Goal: Transaction & Acquisition: Purchase product/service

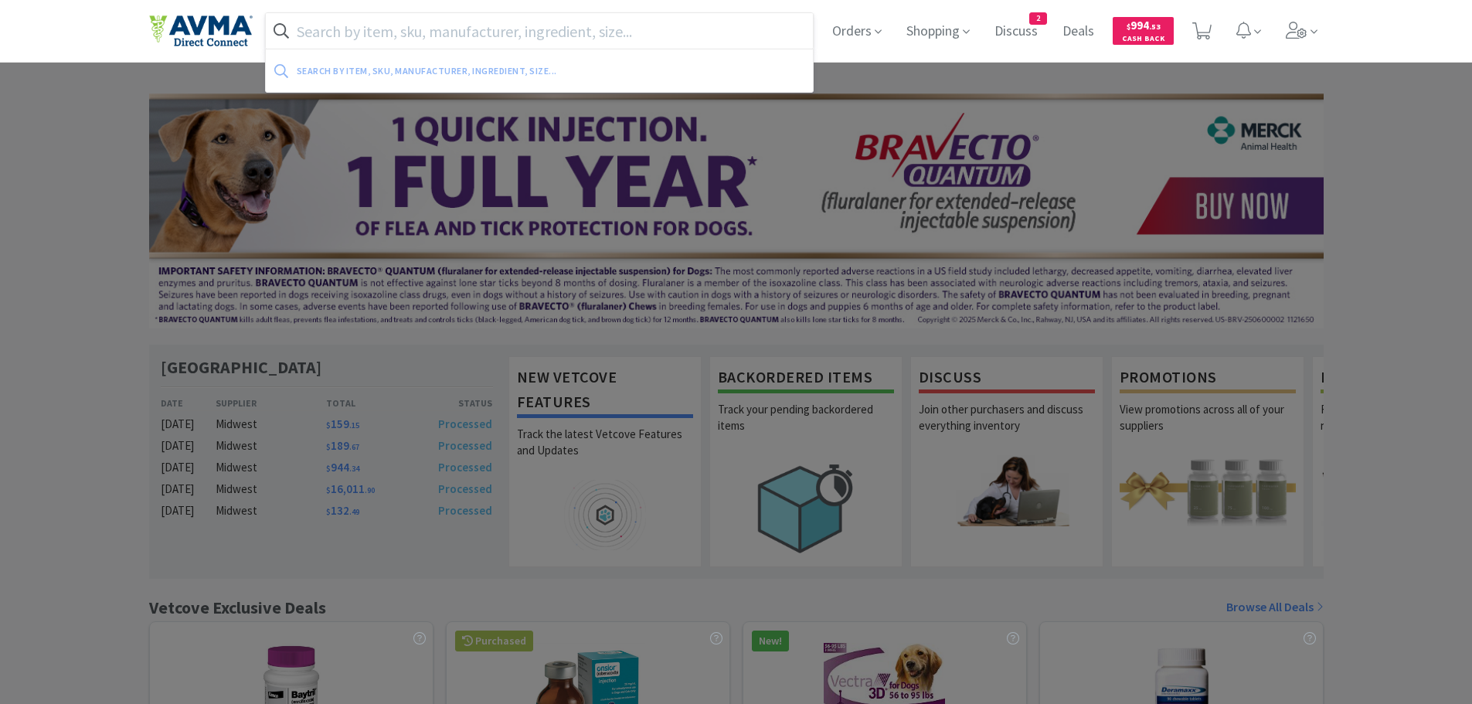
click at [381, 32] on input "text" at bounding box center [540, 31] width 548 height 36
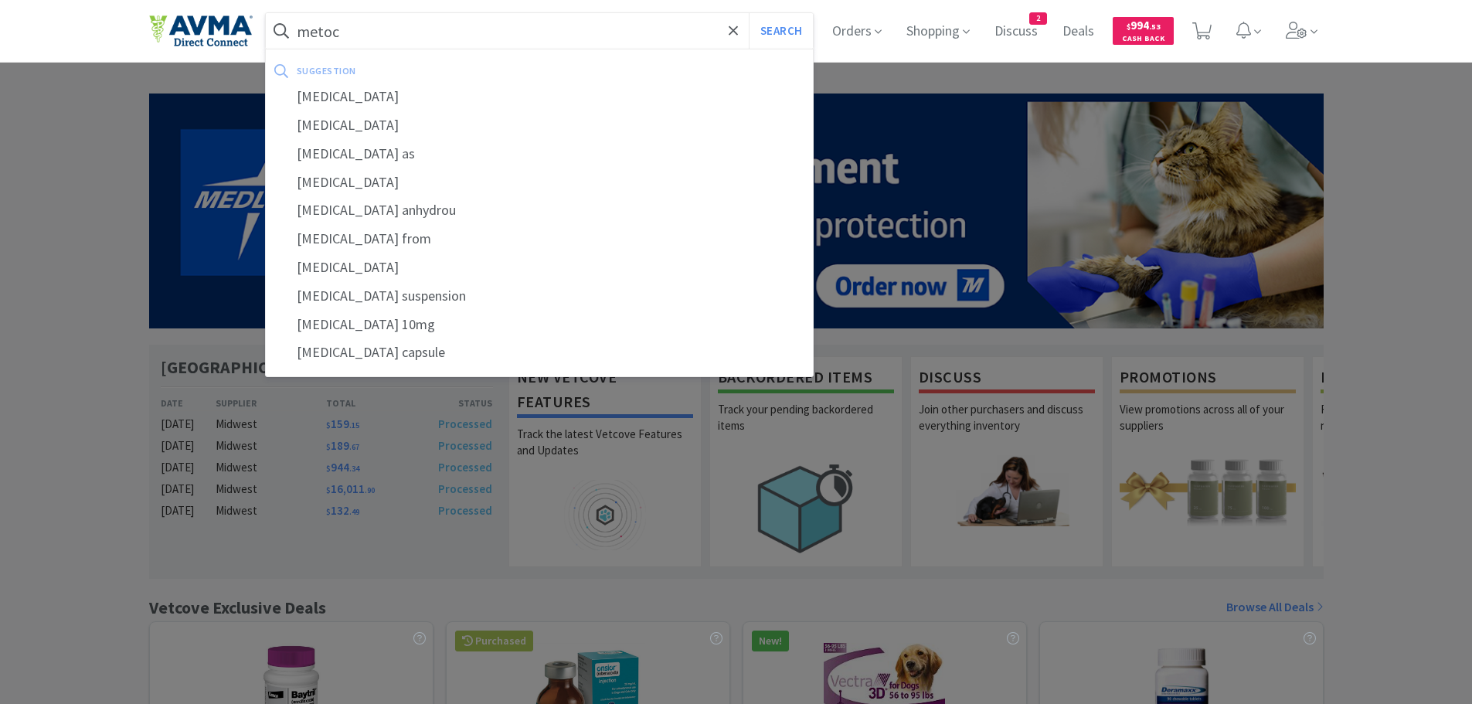
click at [389, 99] on div "[MEDICAL_DATA]" at bounding box center [540, 97] width 548 height 29
type input "[MEDICAL_DATA]"
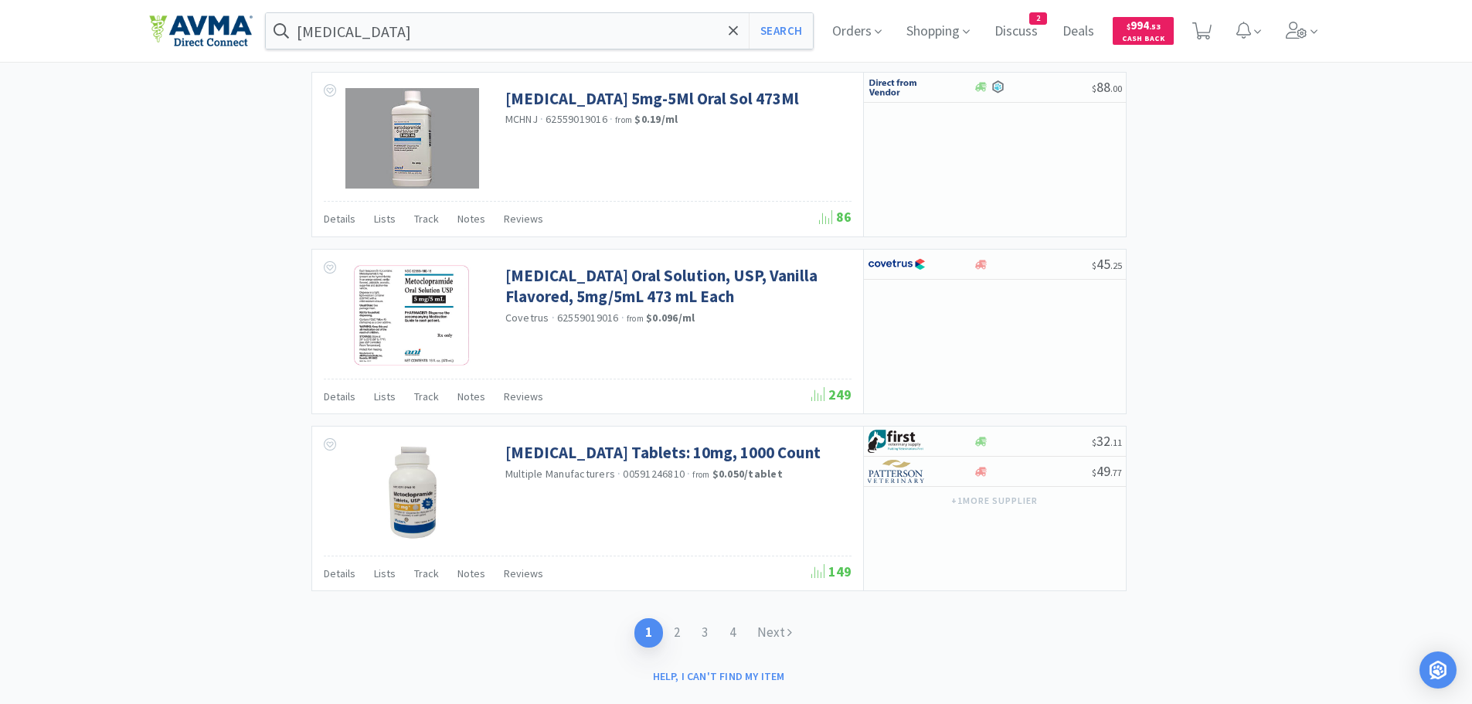
scroll to position [2383, 0]
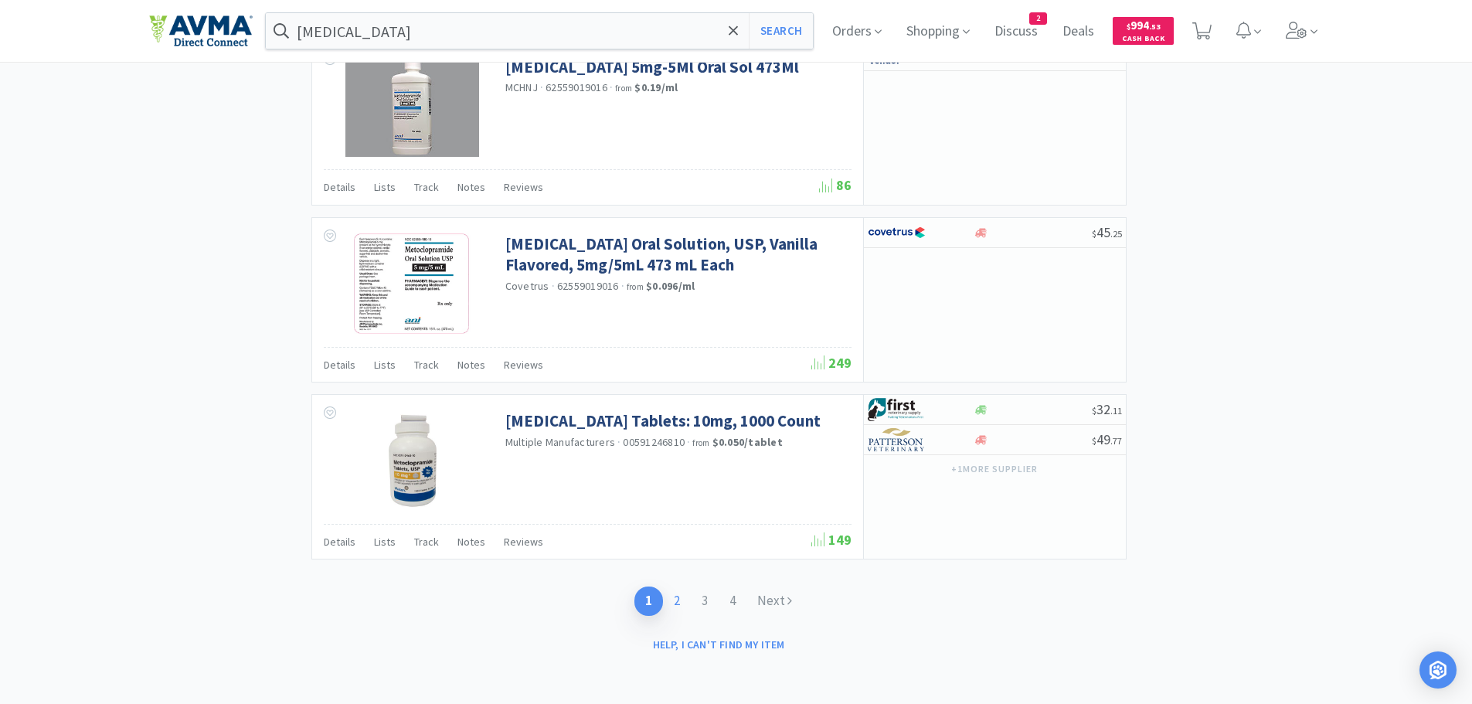
click at [678, 602] on link "2" at bounding box center [677, 600] width 28 height 29
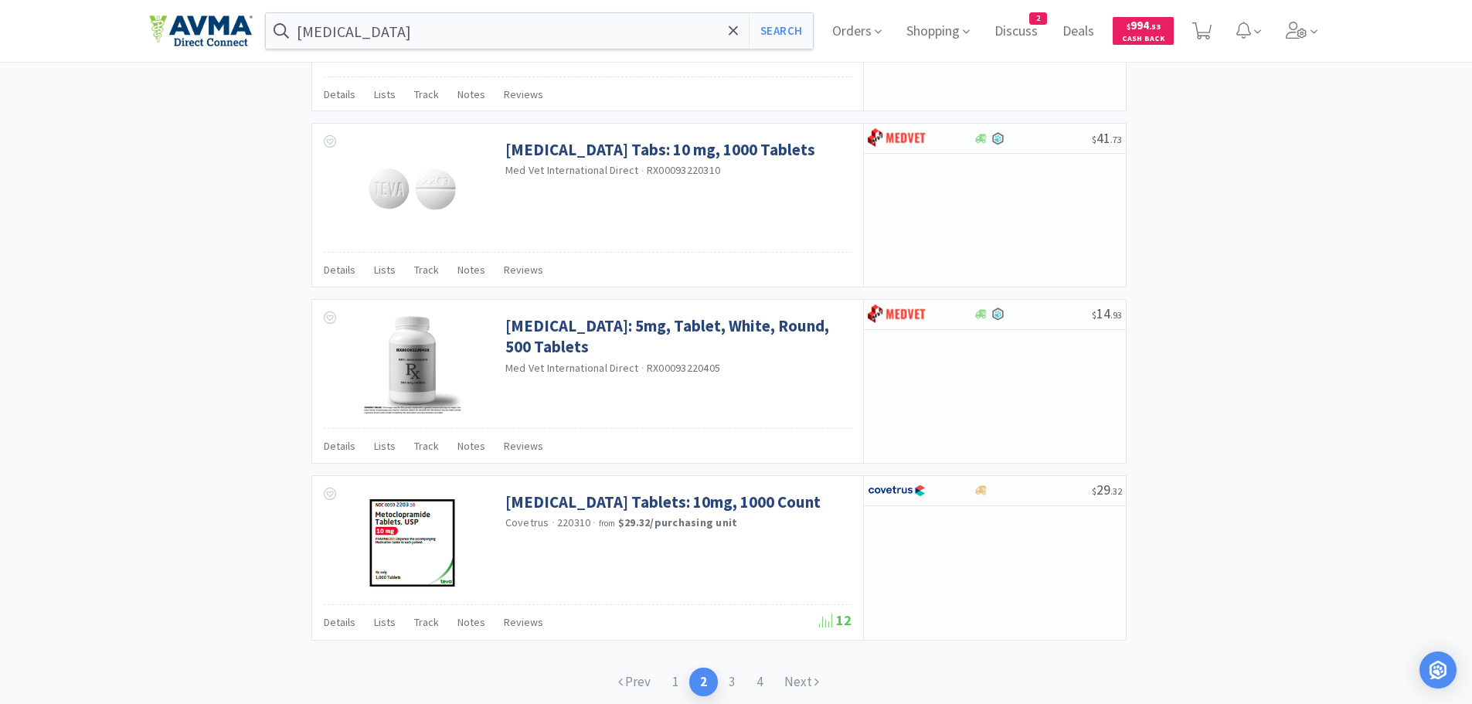
scroll to position [2227, 0]
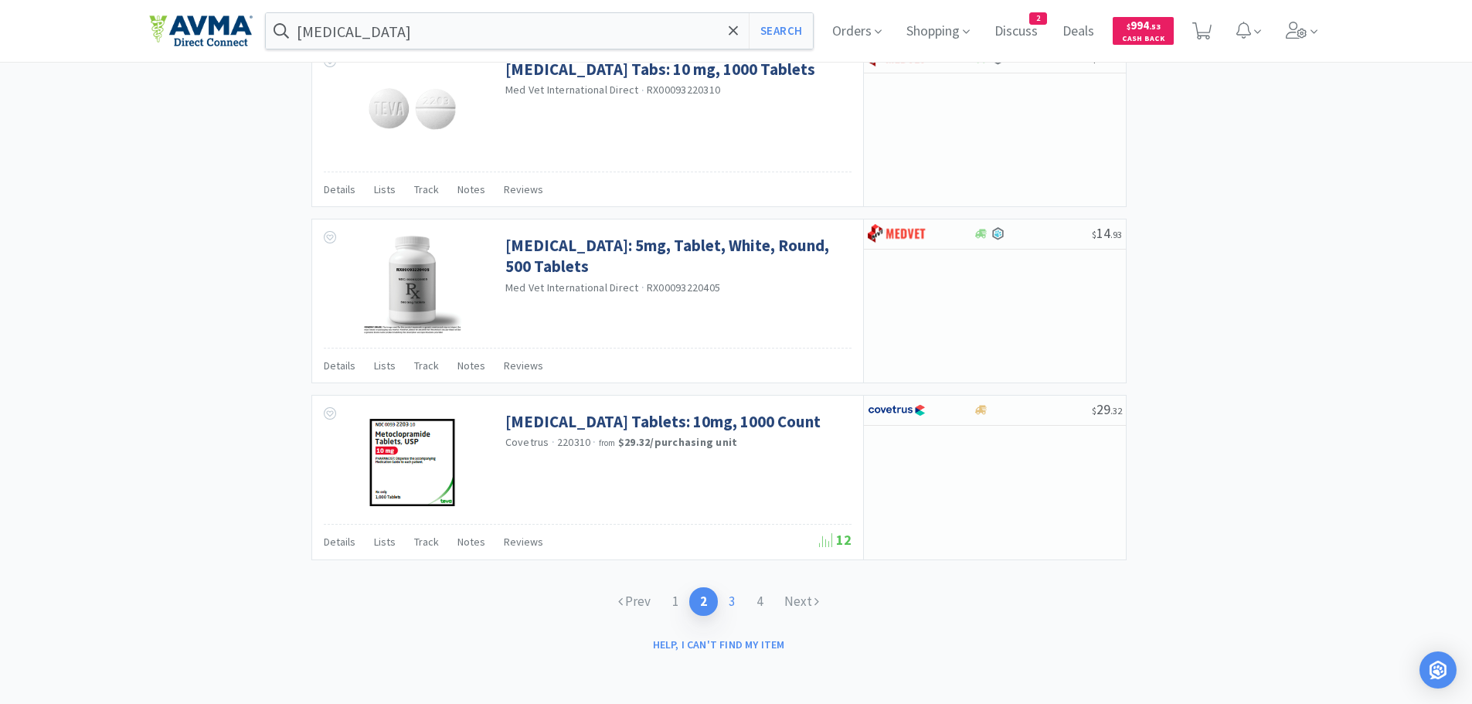
click at [736, 602] on link "3" at bounding box center [732, 601] width 28 height 29
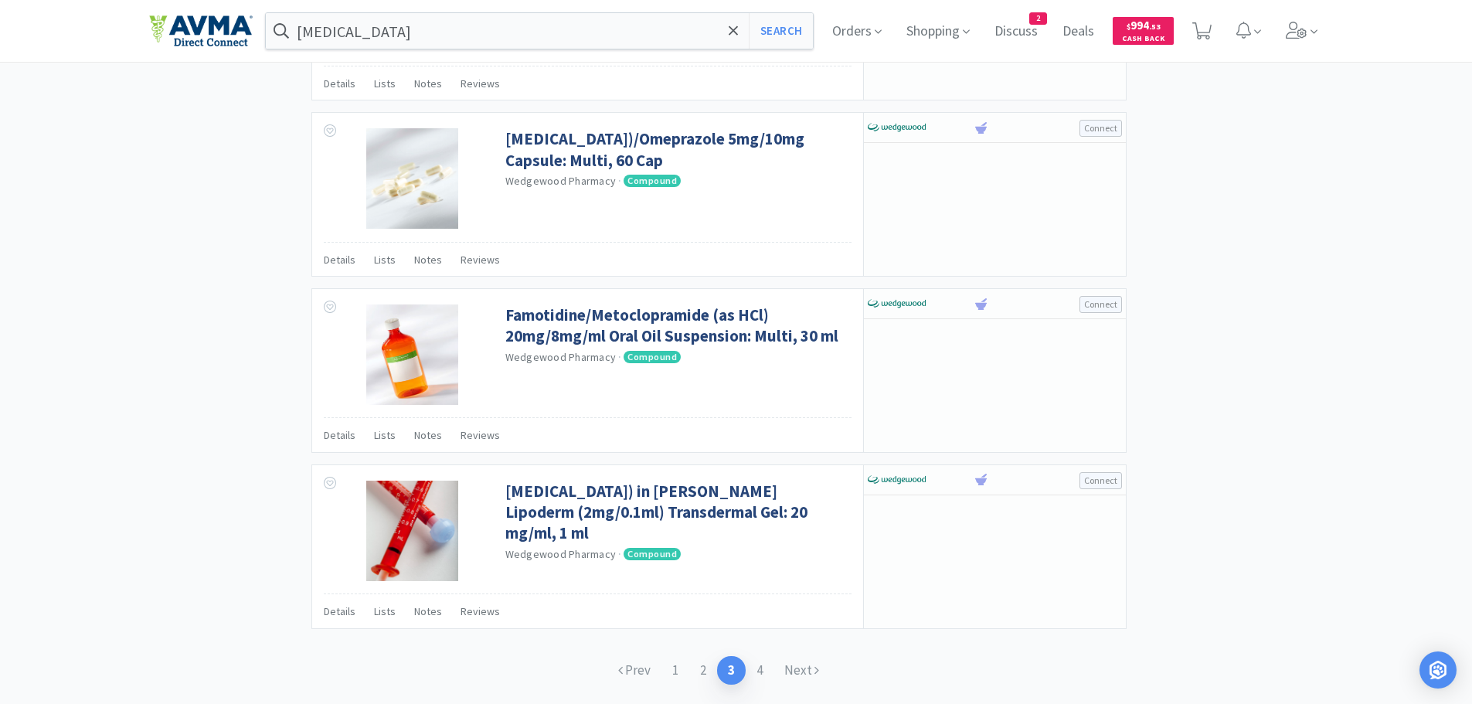
scroll to position [2319, 0]
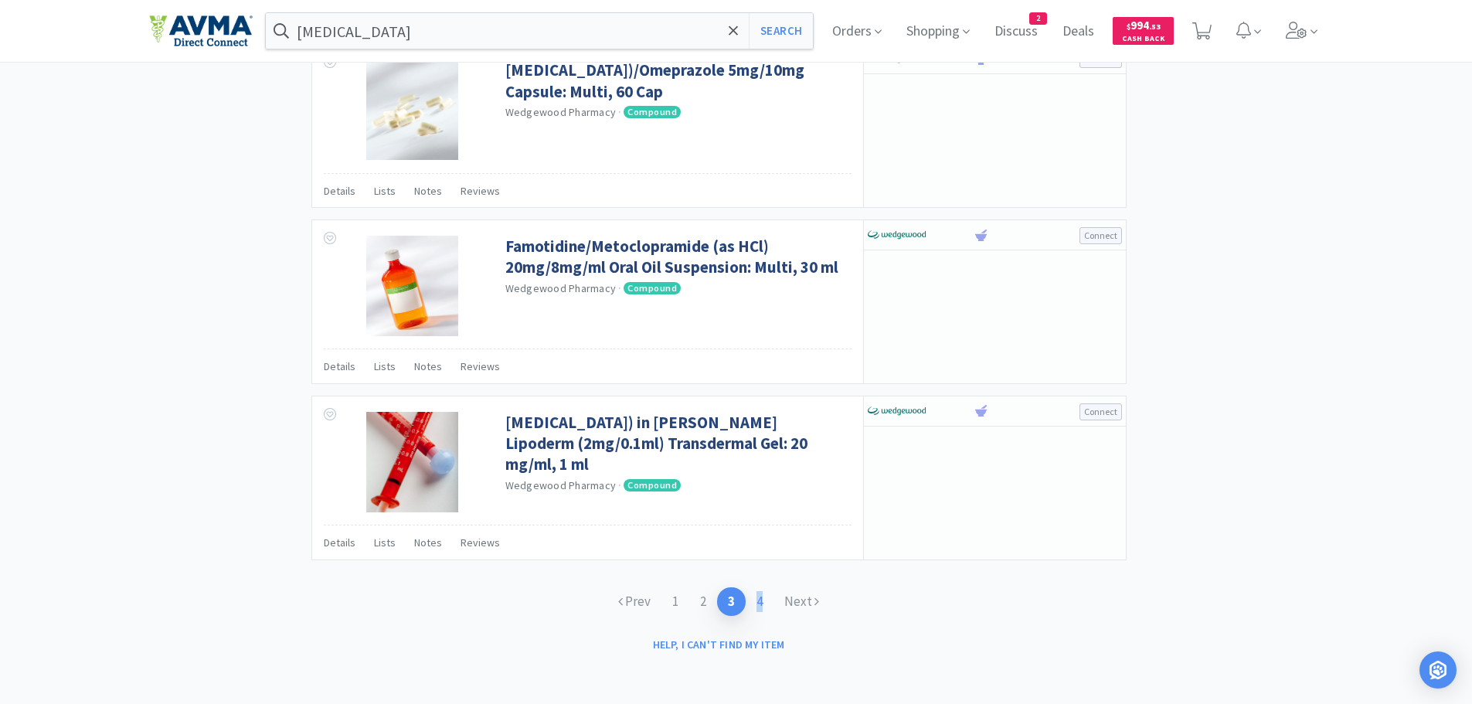
click at [760, 601] on link "4" at bounding box center [760, 601] width 28 height 29
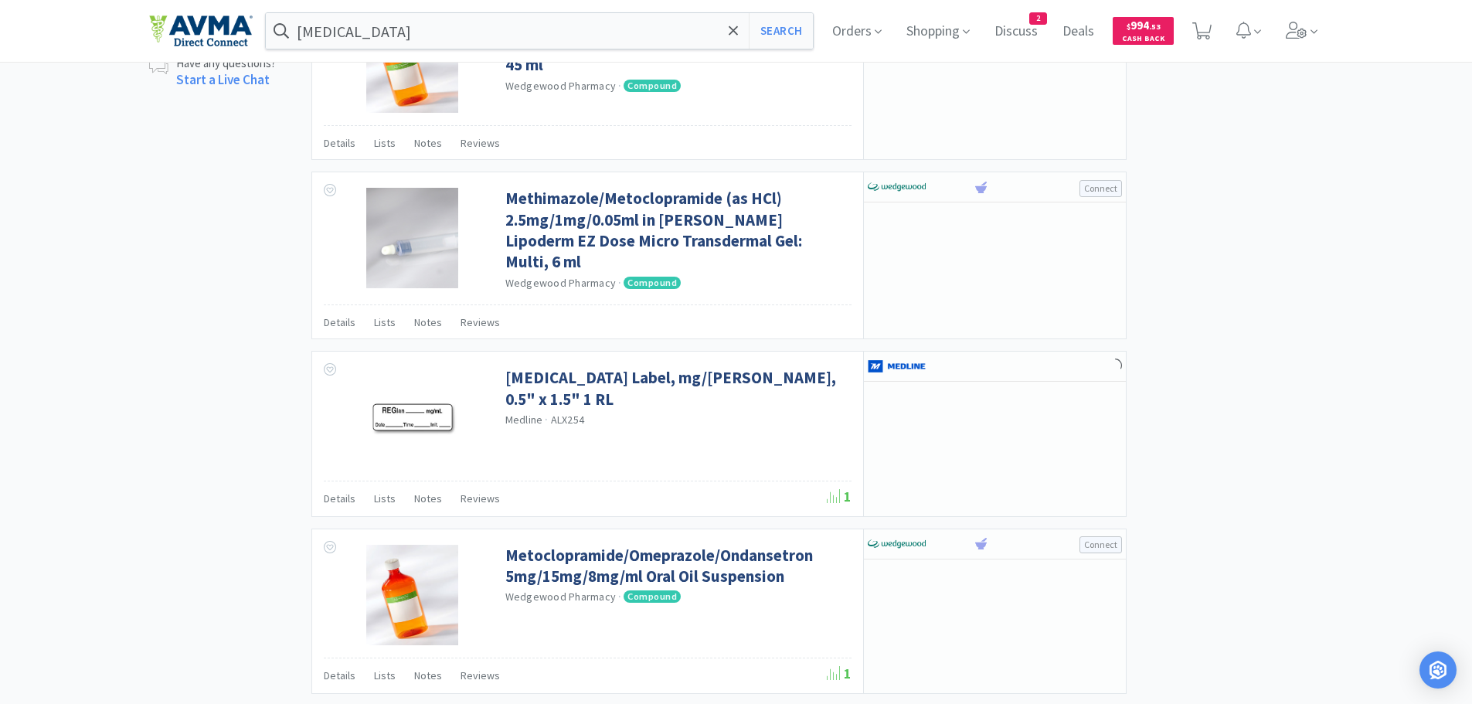
scroll to position [1339, 0]
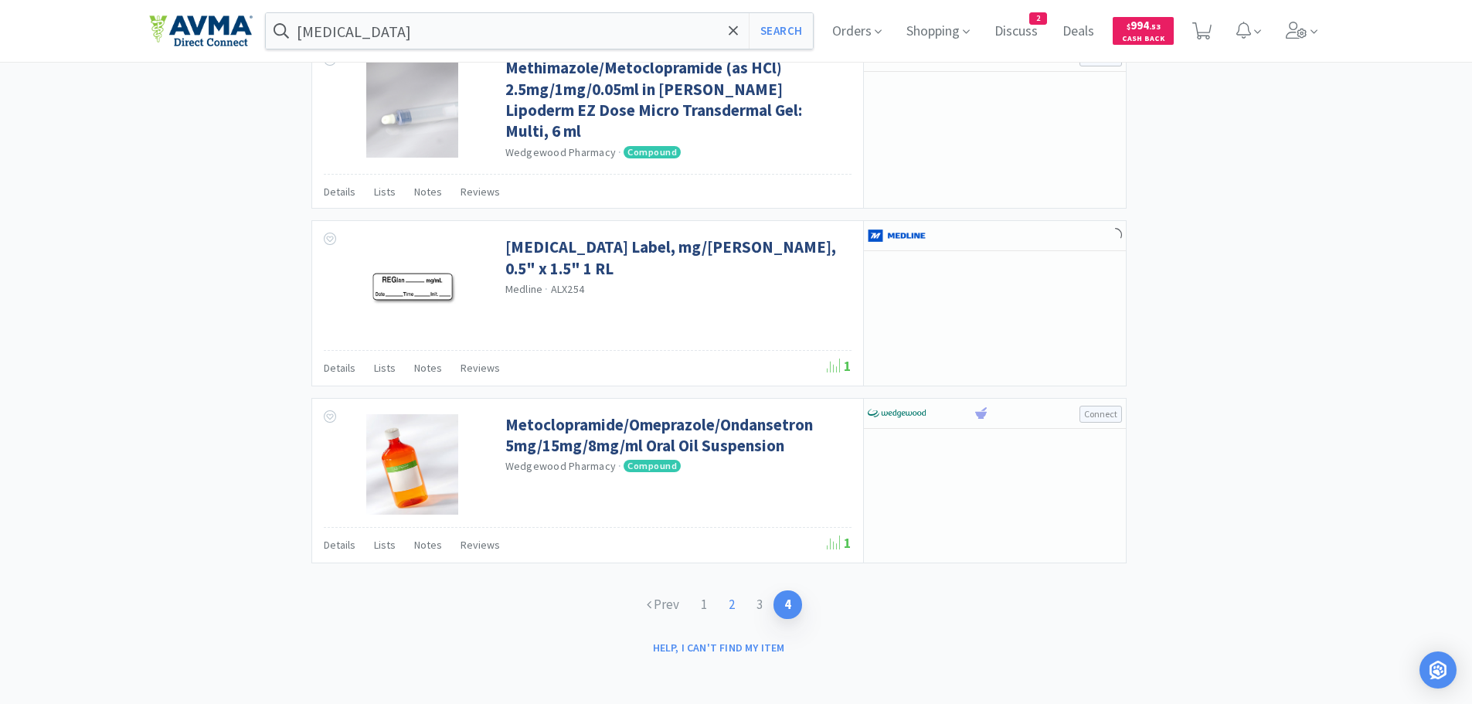
click at [732, 597] on link "2" at bounding box center [732, 604] width 28 height 29
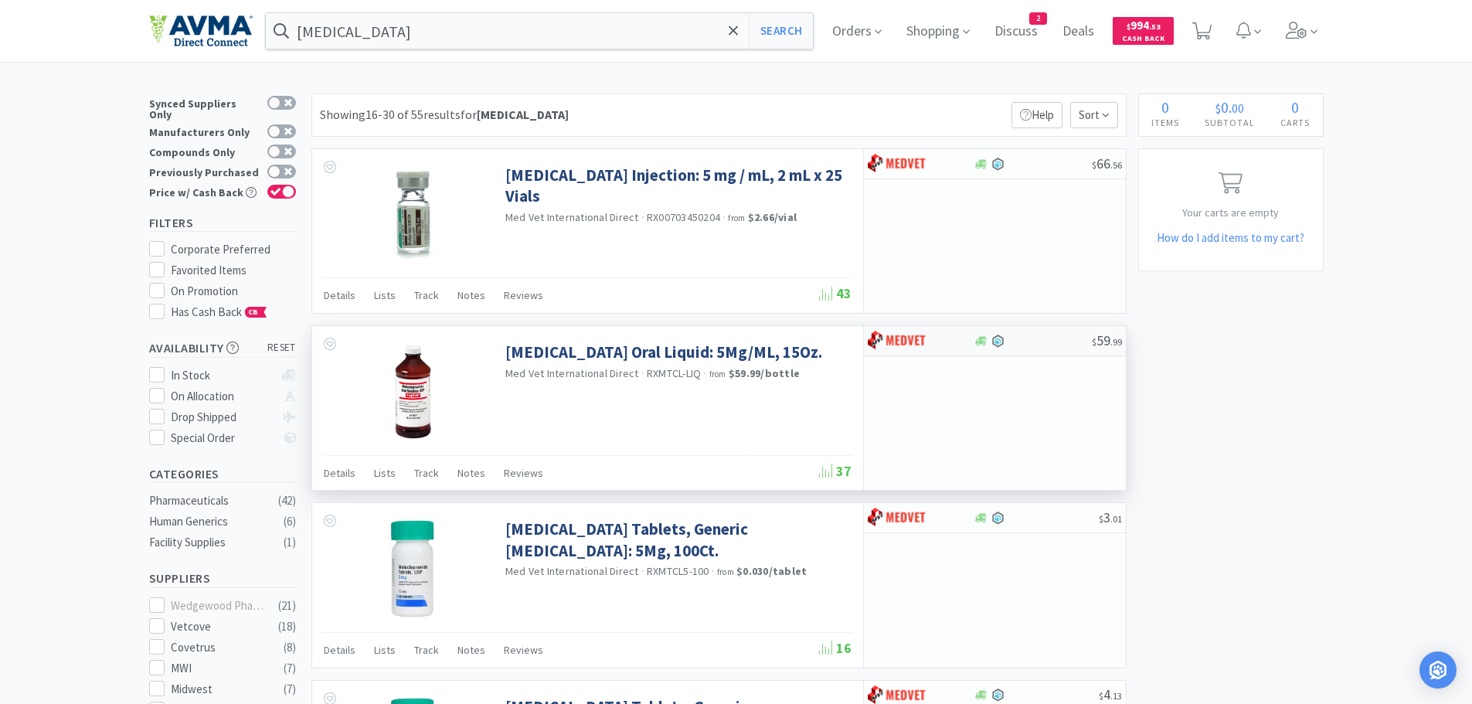
click at [1037, 348] on div "$ 59 . 99" at bounding box center [995, 341] width 262 height 30
select select "1"
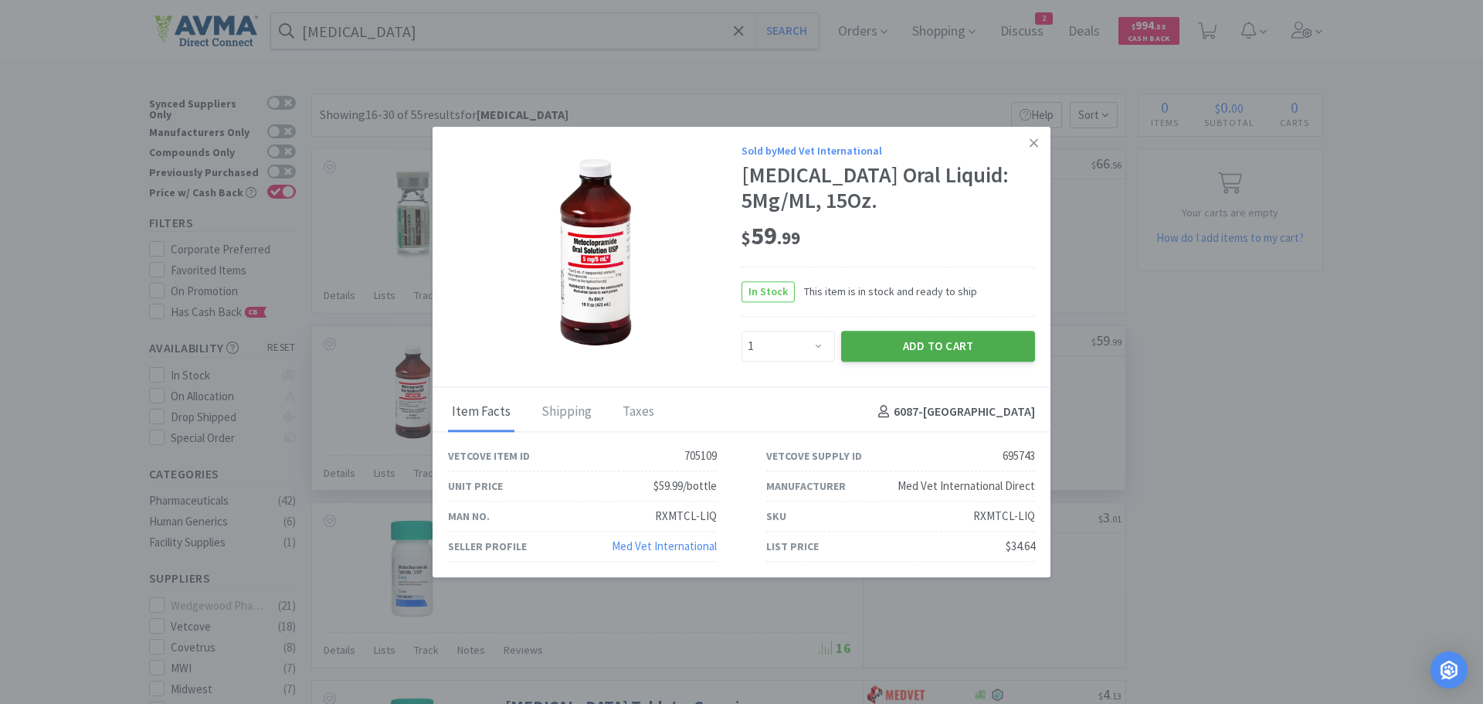
click at [914, 344] on button "Add to Cart" at bounding box center [938, 346] width 194 height 31
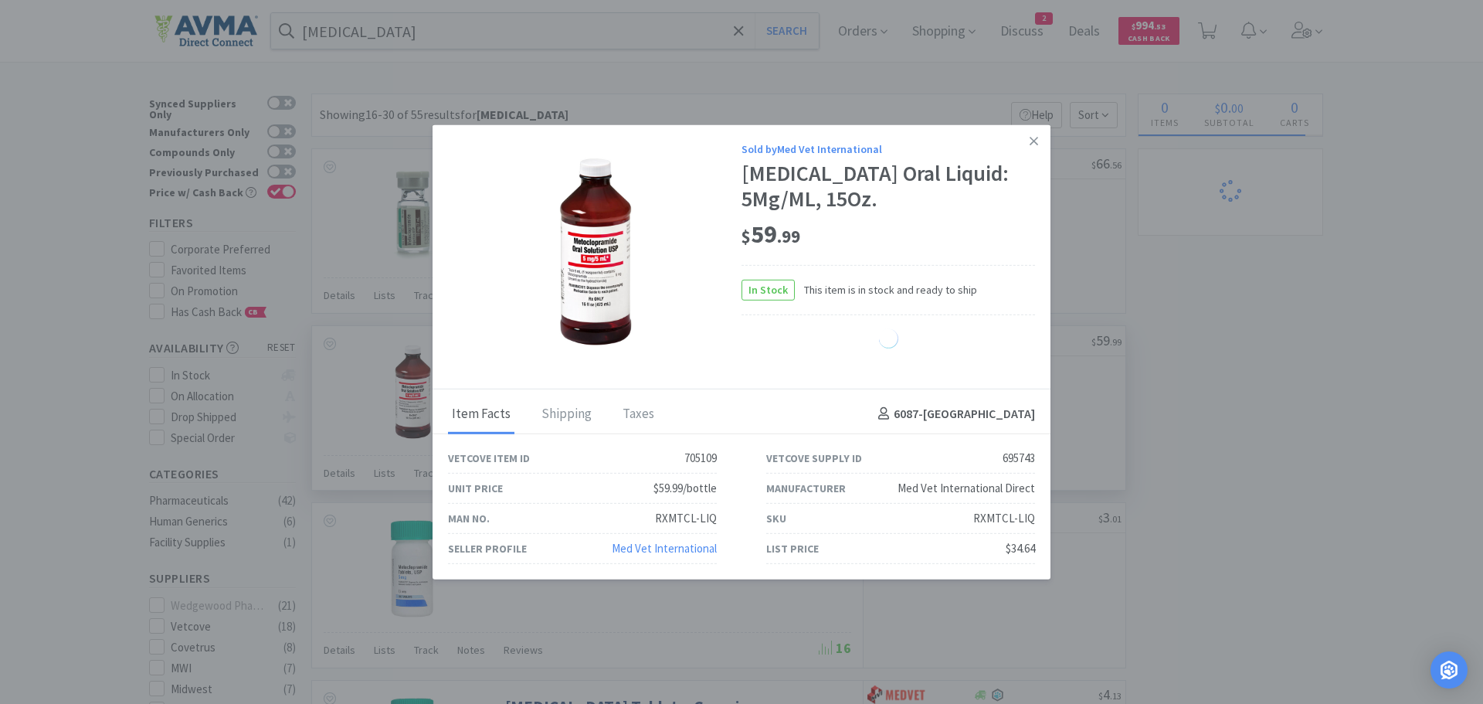
select select "1"
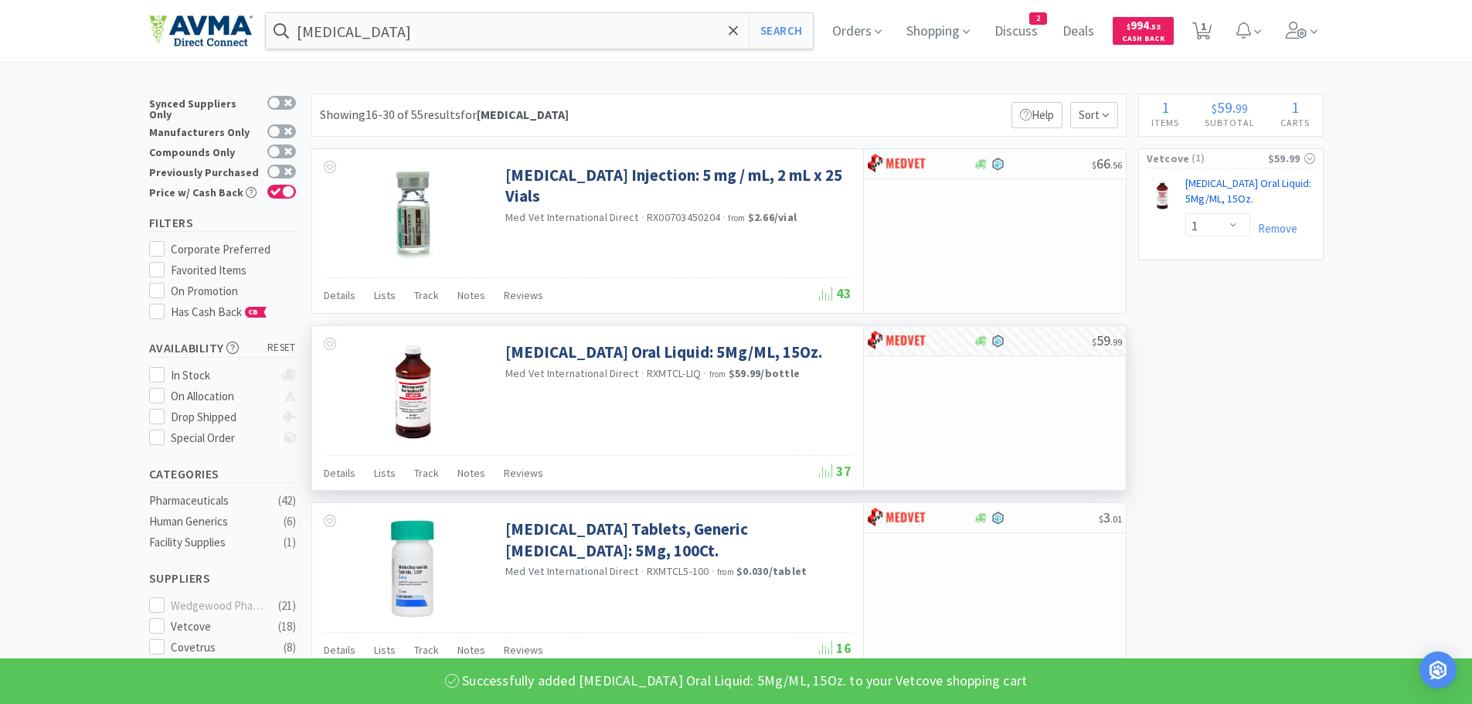
click at [1218, 181] on link "[MEDICAL_DATA] Oral Liquid: 5Mg/ML, 15Oz. CB" at bounding box center [1250, 194] width 130 height 36
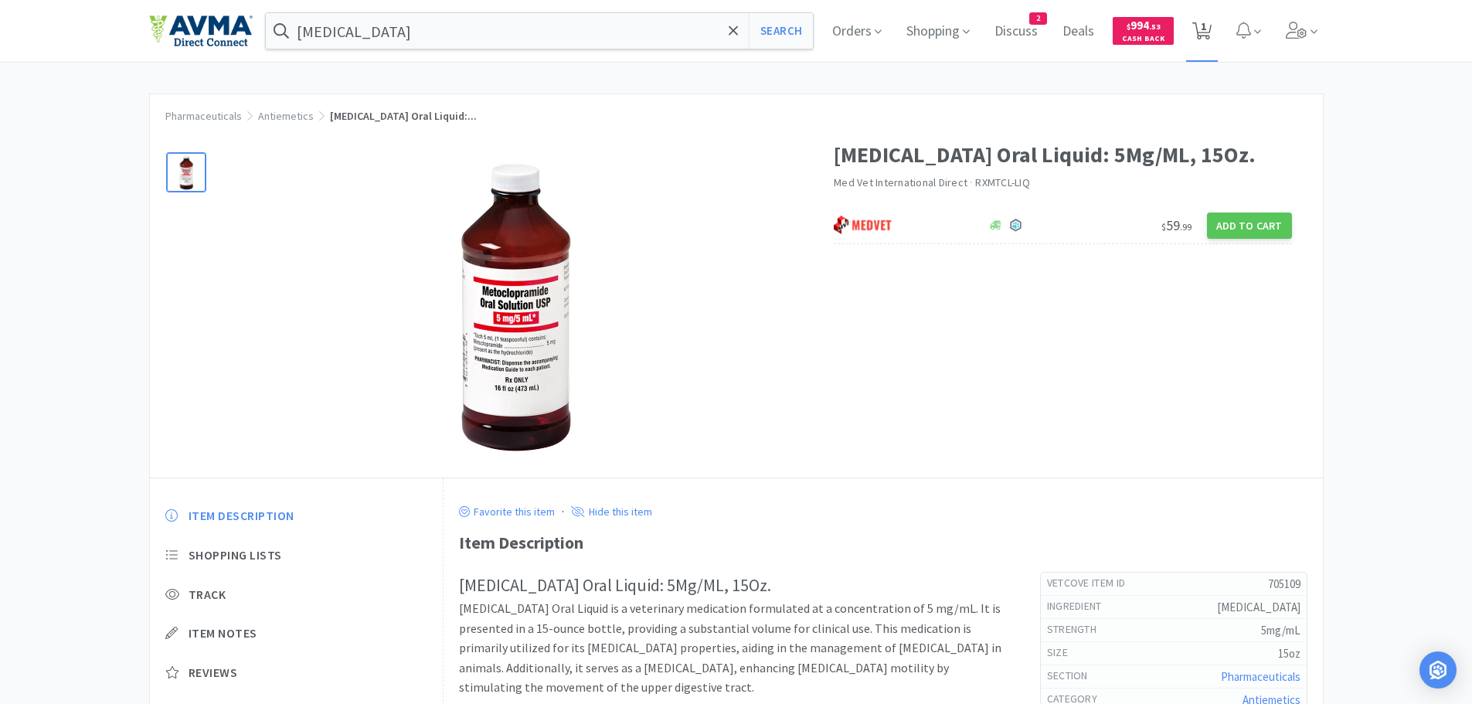
click at [1203, 25] on icon at bounding box center [1201, 30] width 19 height 17
select select "1"
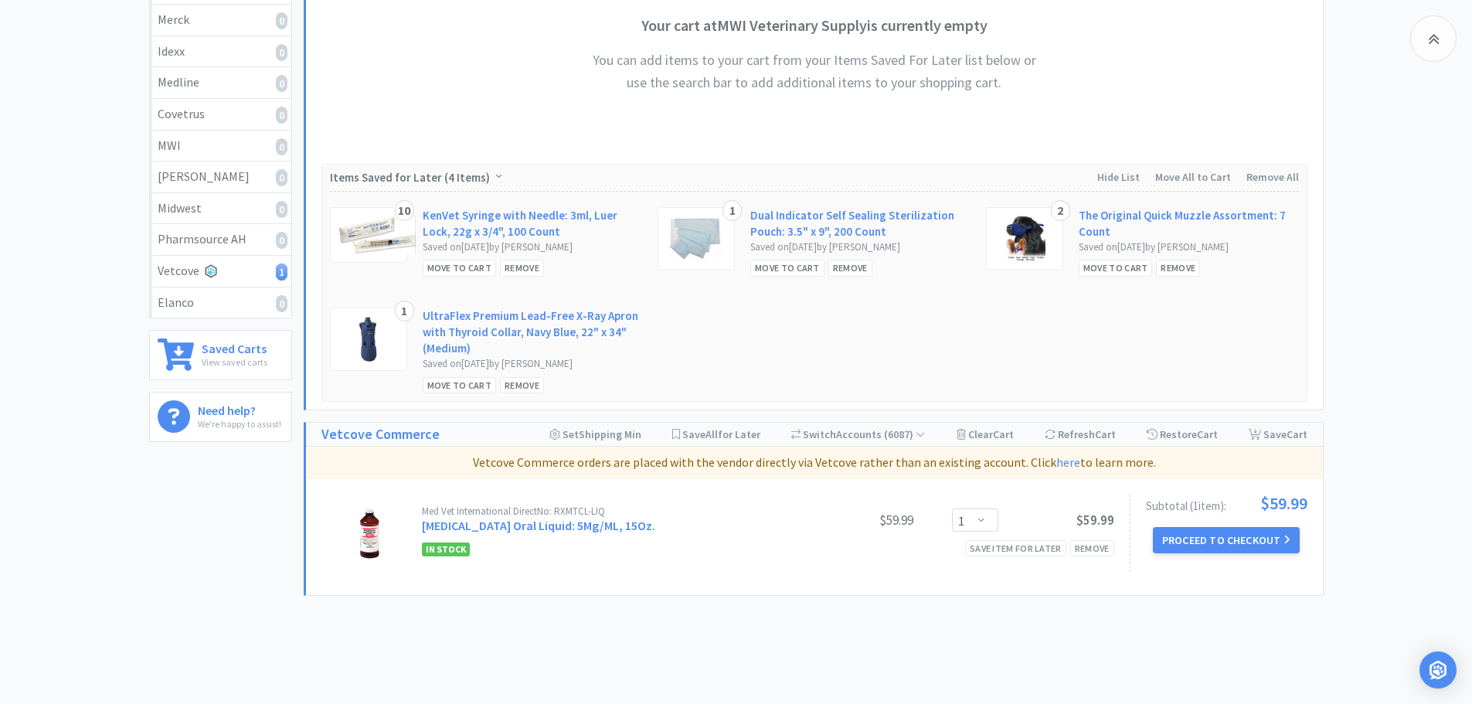
scroll to position [311, 0]
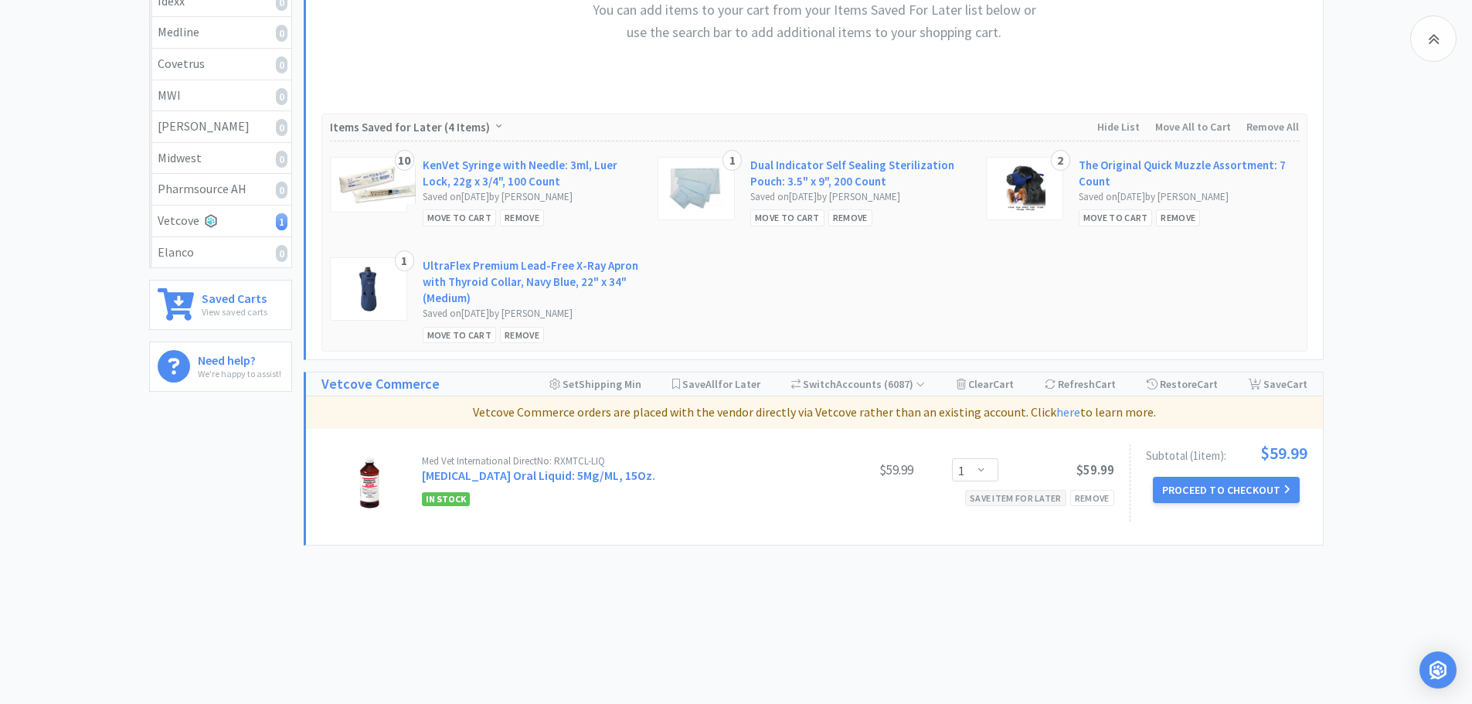
click at [1022, 500] on div "Save item for later" at bounding box center [1015, 498] width 101 height 16
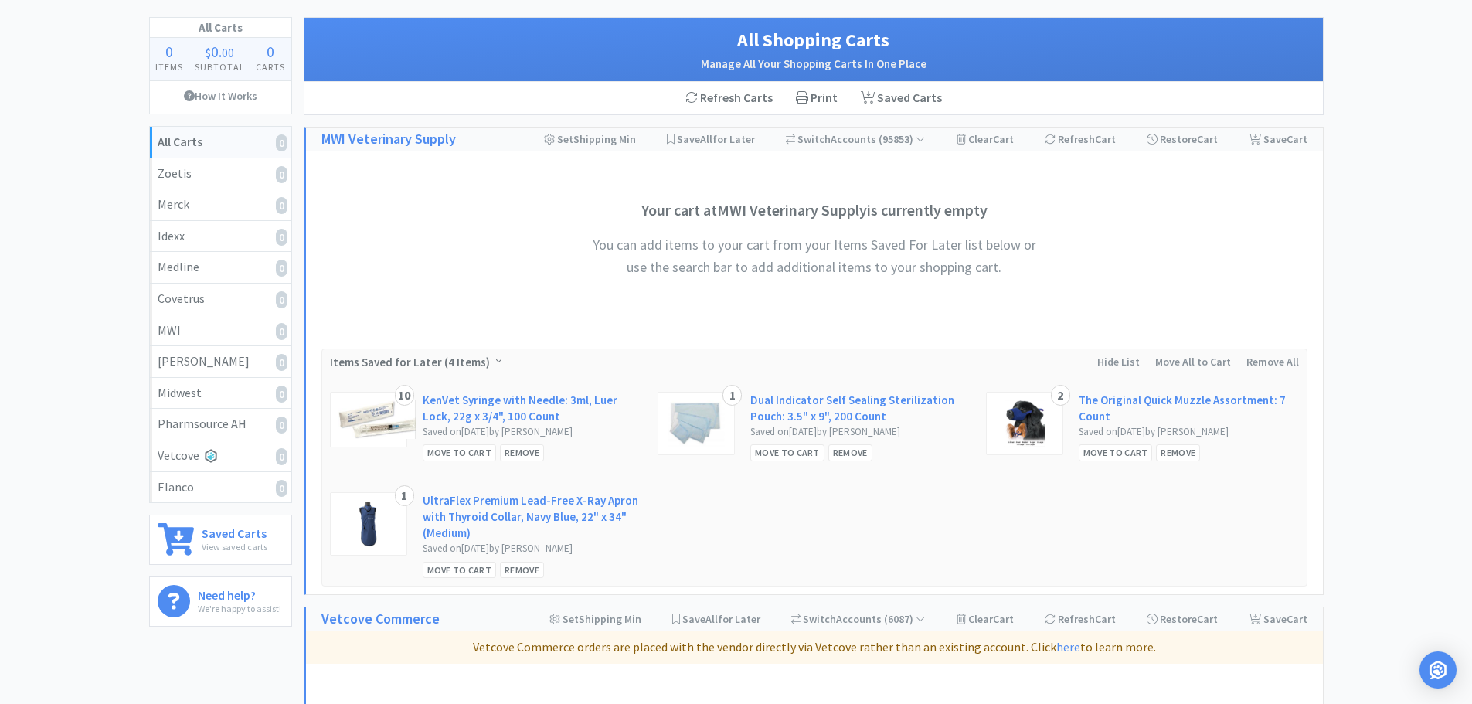
scroll to position [0, 0]
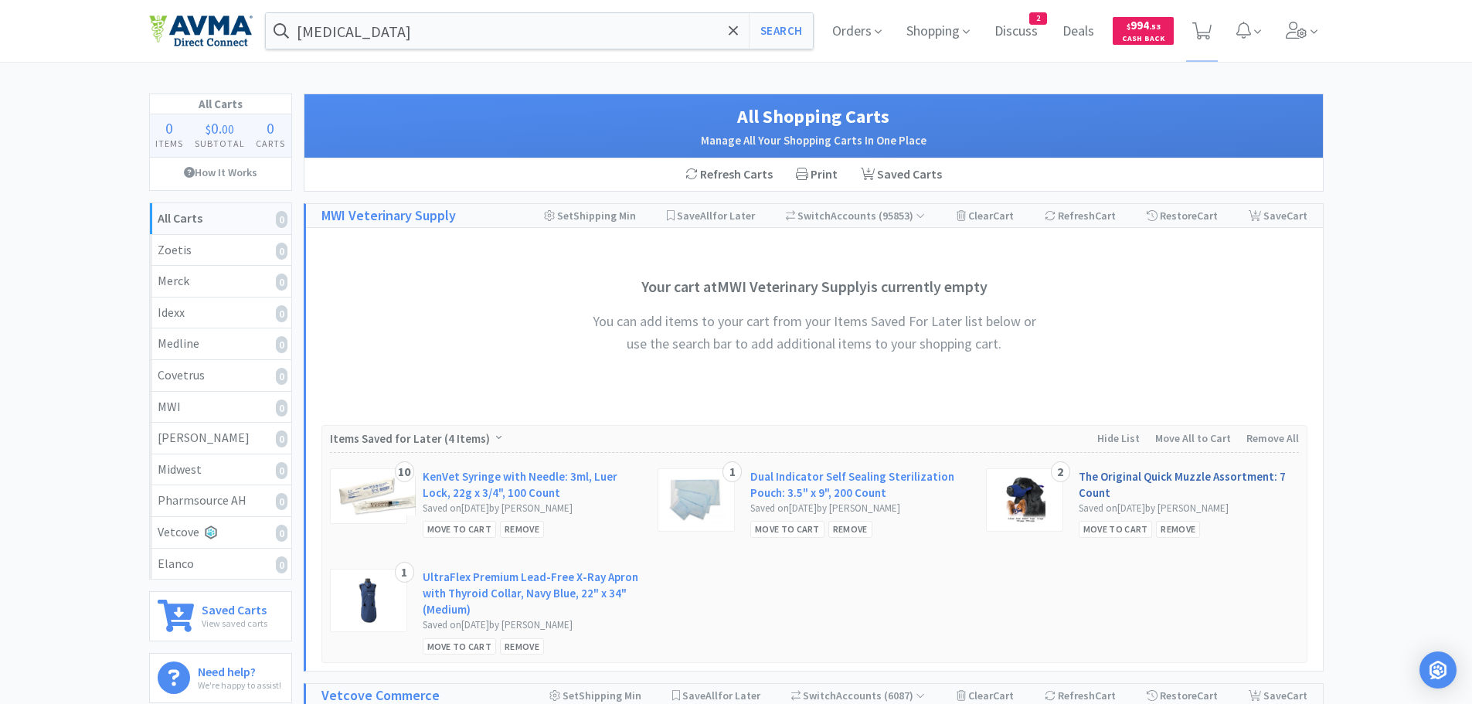
click at [1112, 476] on link "The Original Quick Muzzle Assortment: 7 Count" at bounding box center [1189, 484] width 220 height 32
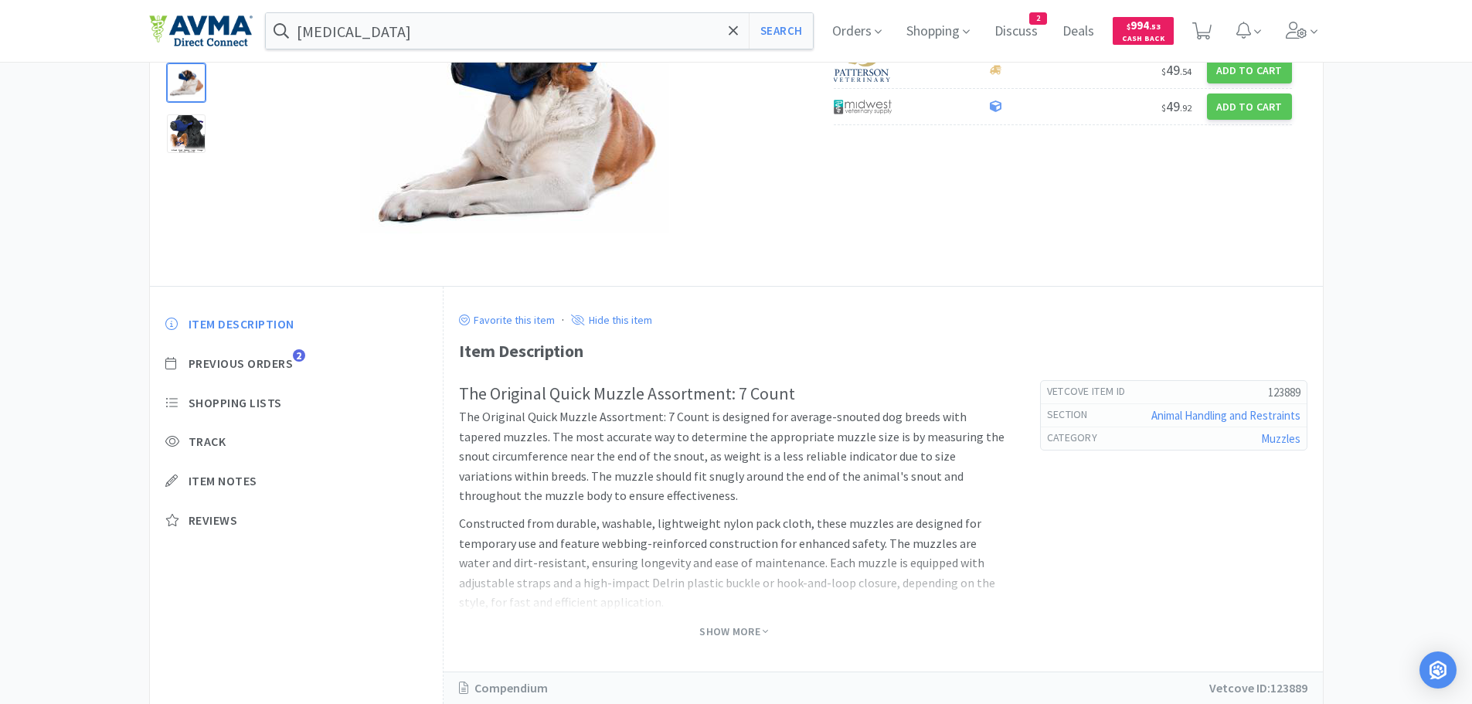
scroll to position [239, 0]
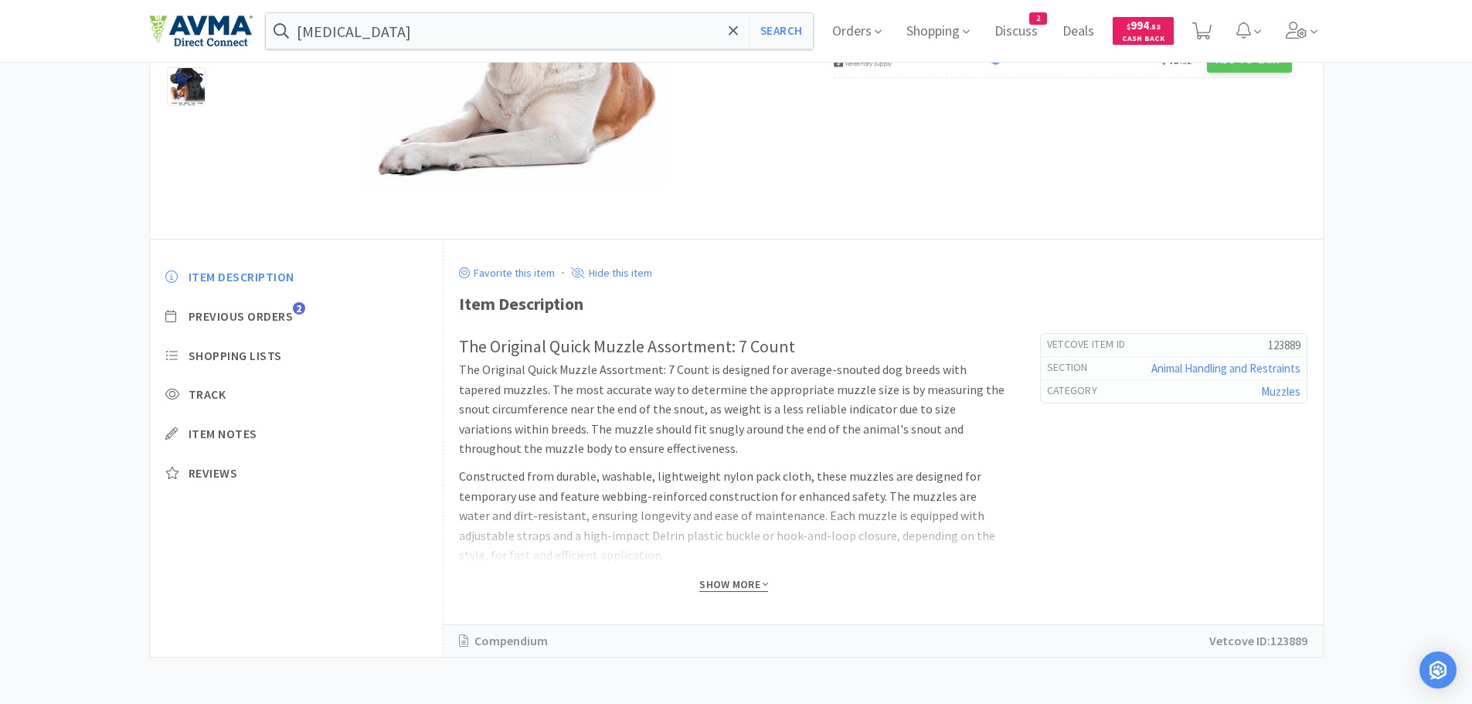
click at [720, 588] on span "Show More" at bounding box center [733, 584] width 69 height 15
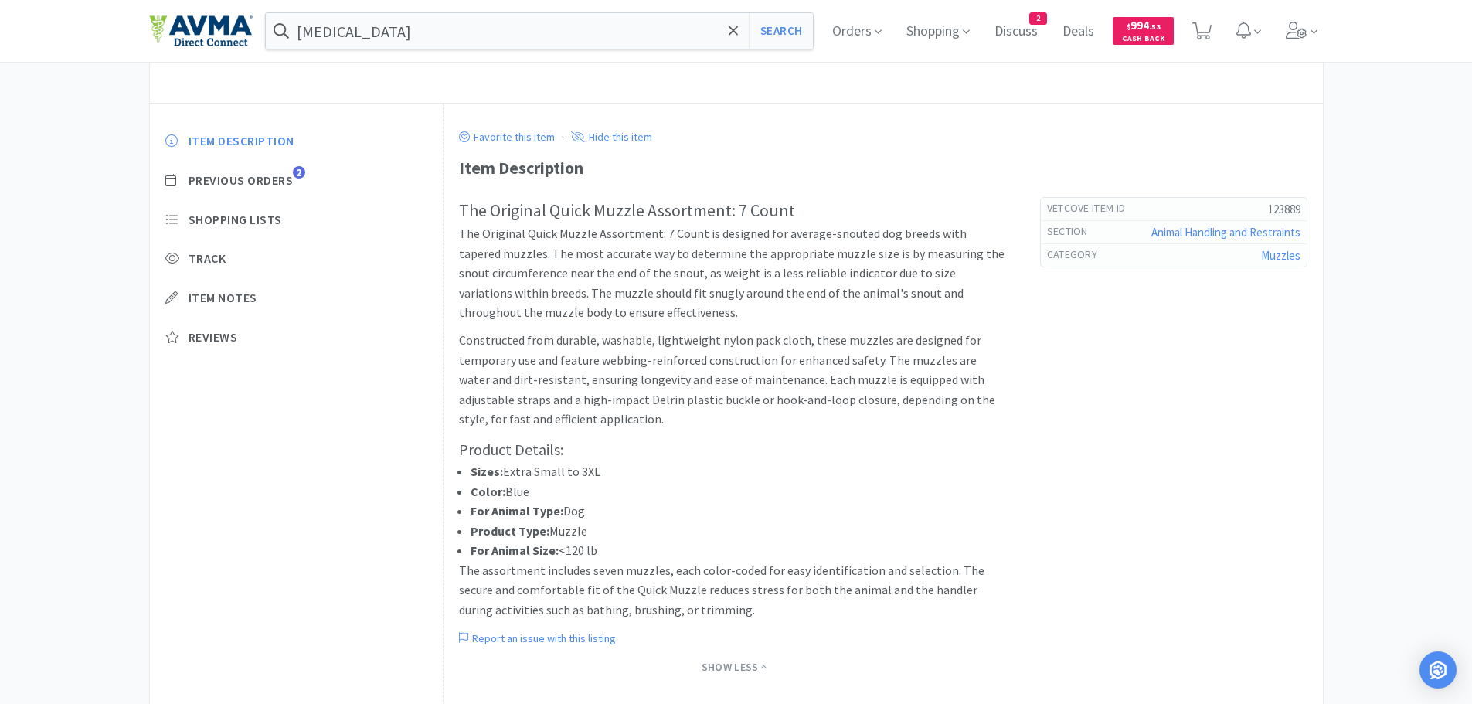
scroll to position [384, 0]
